Goal: Information Seeking & Learning: Understand process/instructions

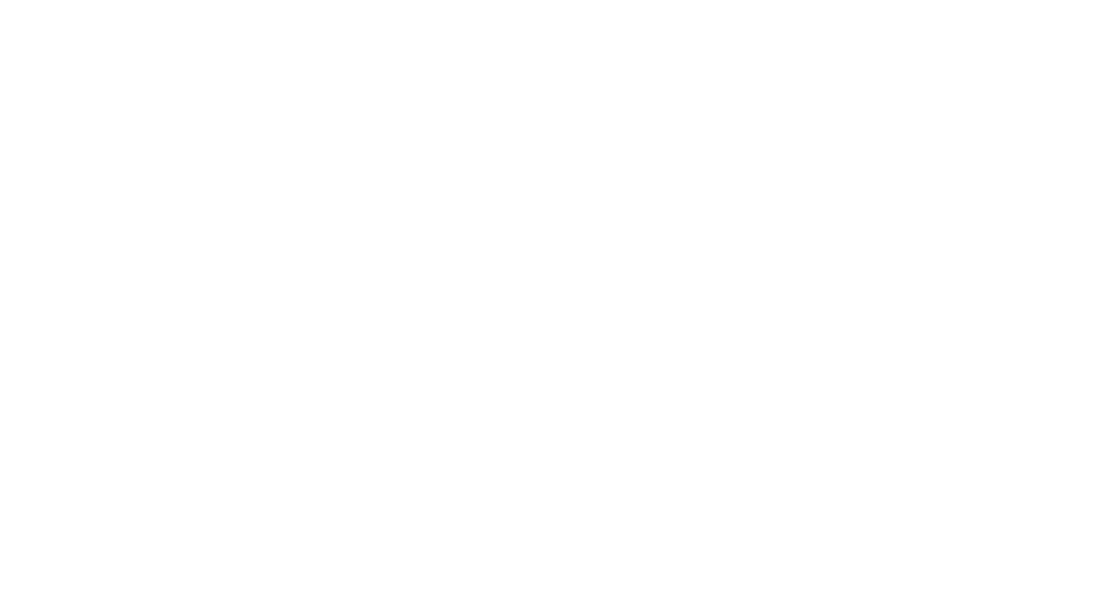
click at [197, 5] on html at bounding box center [547, 2] width 1094 height 5
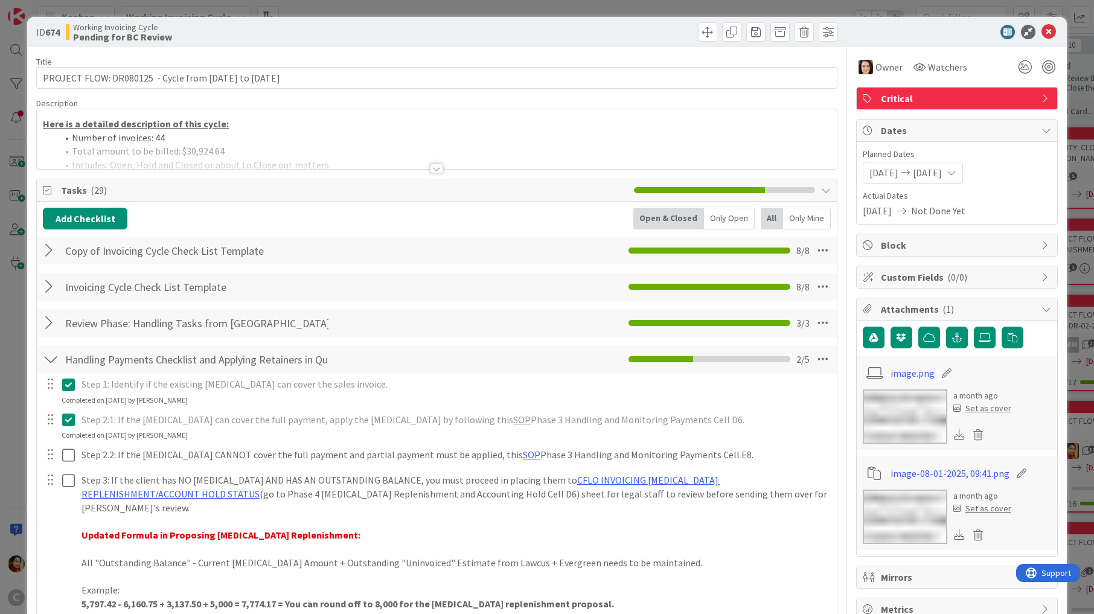
click at [11, 198] on div "ID 674 Working Invoicing Cycle Pending for BC Review Title 59 / 128 PROJECT FLO…" at bounding box center [547, 307] width 1094 height 614
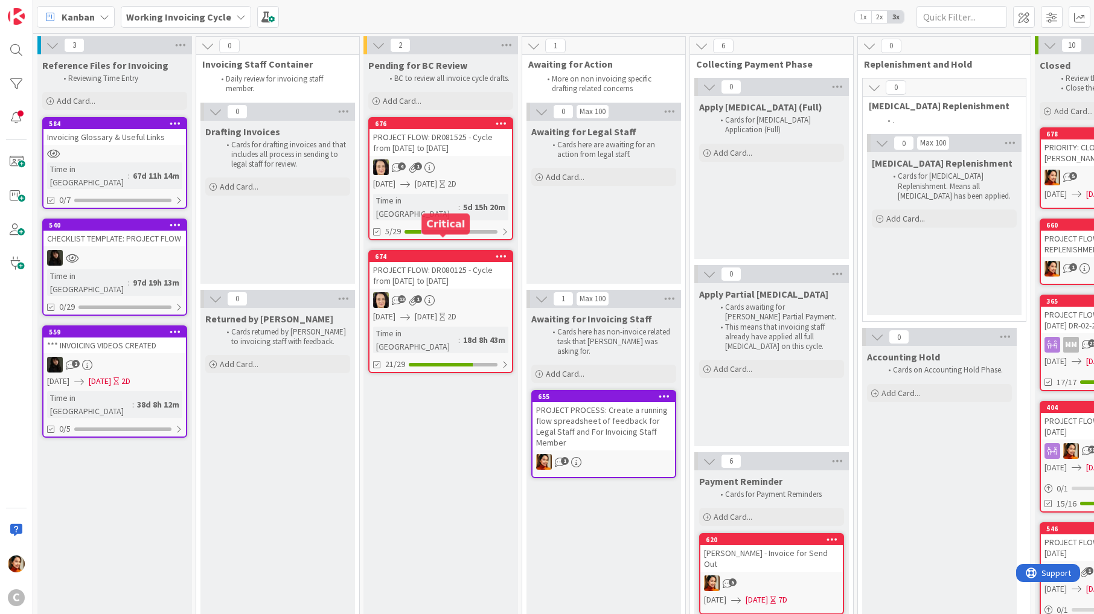
click at [448, 158] on link "676 PROJECT FLOW: DR081525 - Cycle from [DATE] to [DATE] 4 1 [DATE] [DATE] 2D T…" at bounding box center [440, 178] width 145 height 123
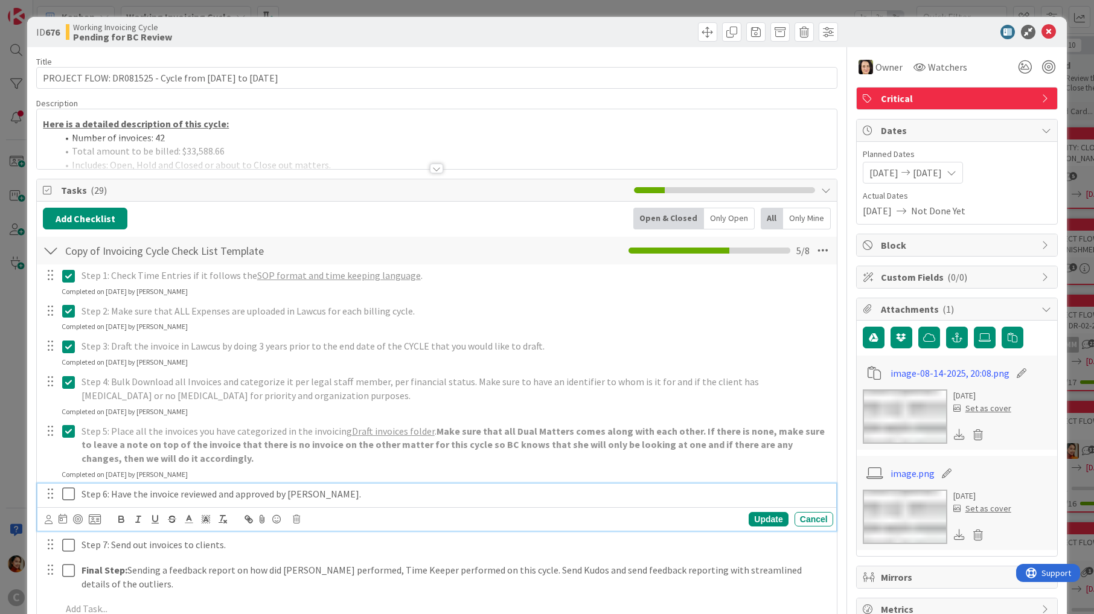
click at [390, 488] on p "Step 6: Have the invoice reviewed and approved by [PERSON_NAME]." at bounding box center [455, 494] width 747 height 14
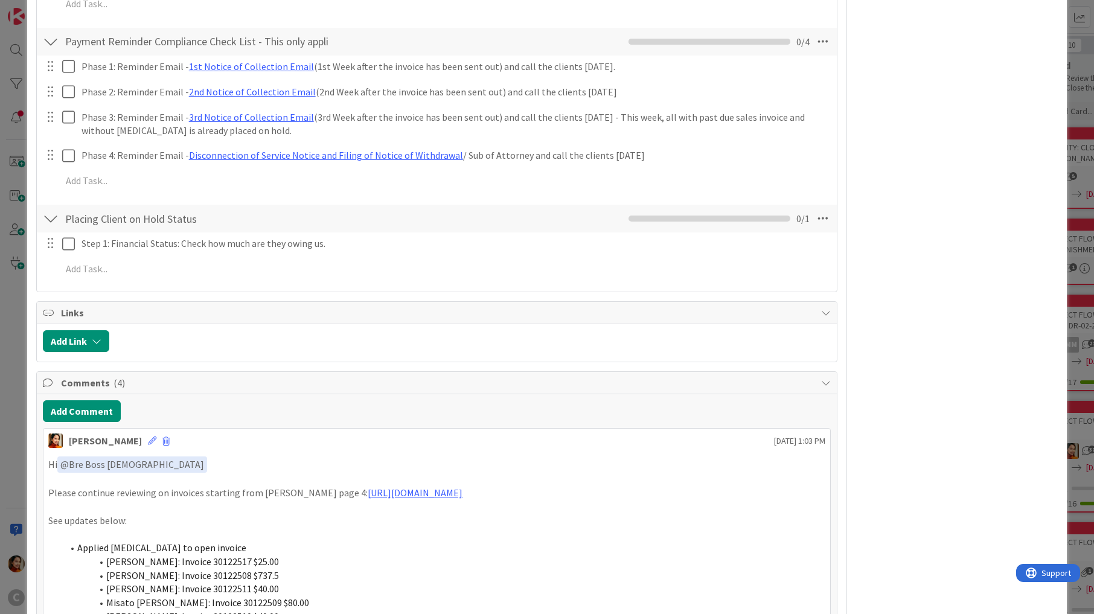
scroll to position [1444, 0]
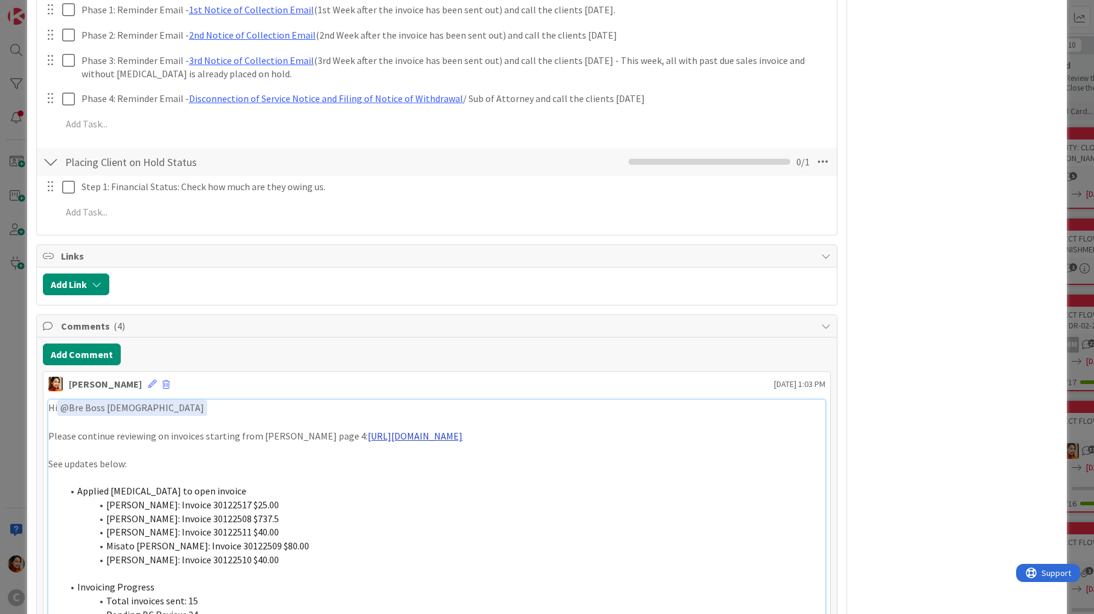
click at [404, 430] on link "[URL][DOMAIN_NAME]" at bounding box center [415, 436] width 95 height 12
click at [380, 430] on link "[URL][DOMAIN_NAME]" at bounding box center [415, 436] width 95 height 12
